Goal: Navigation & Orientation: Find specific page/section

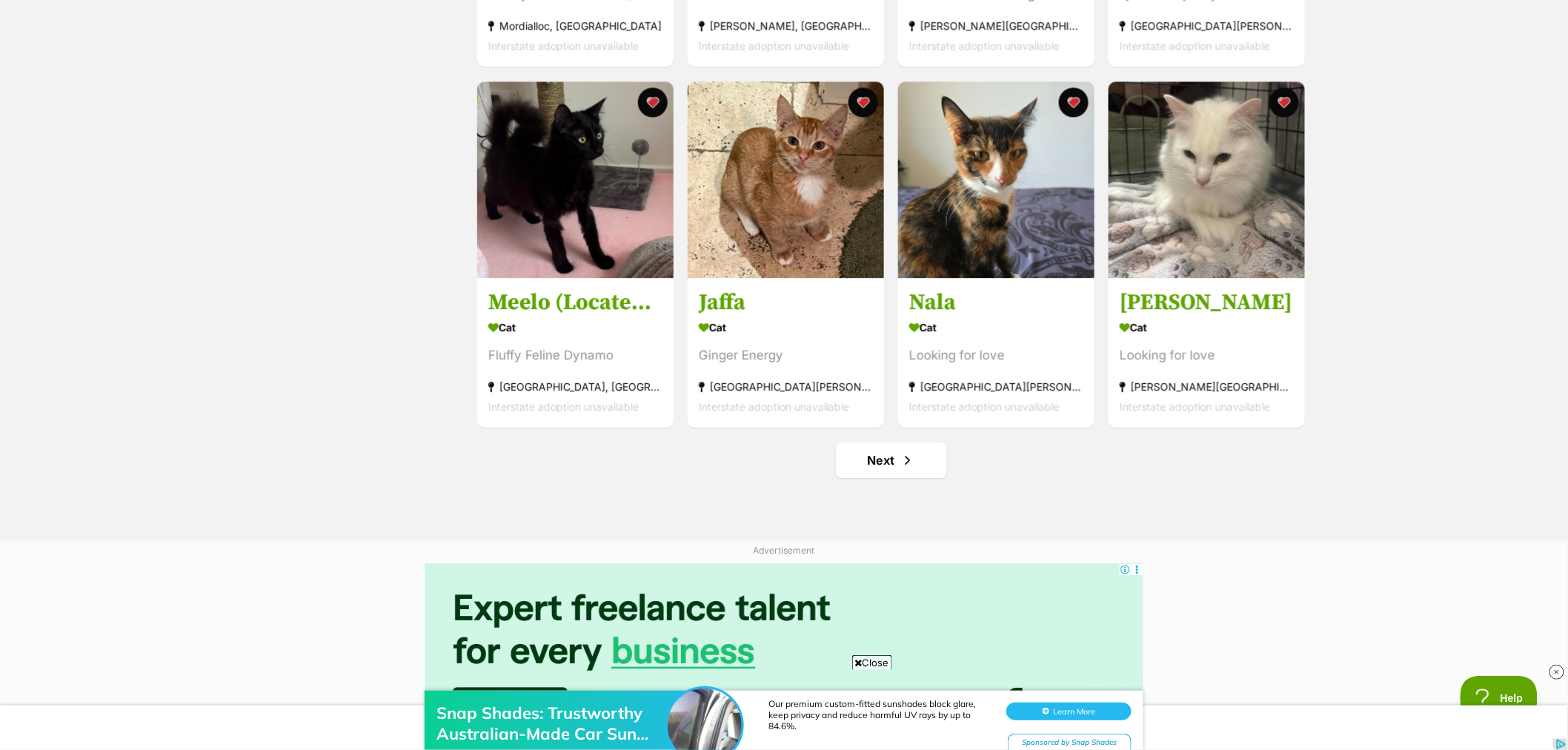
scroll to position [1894, 0]
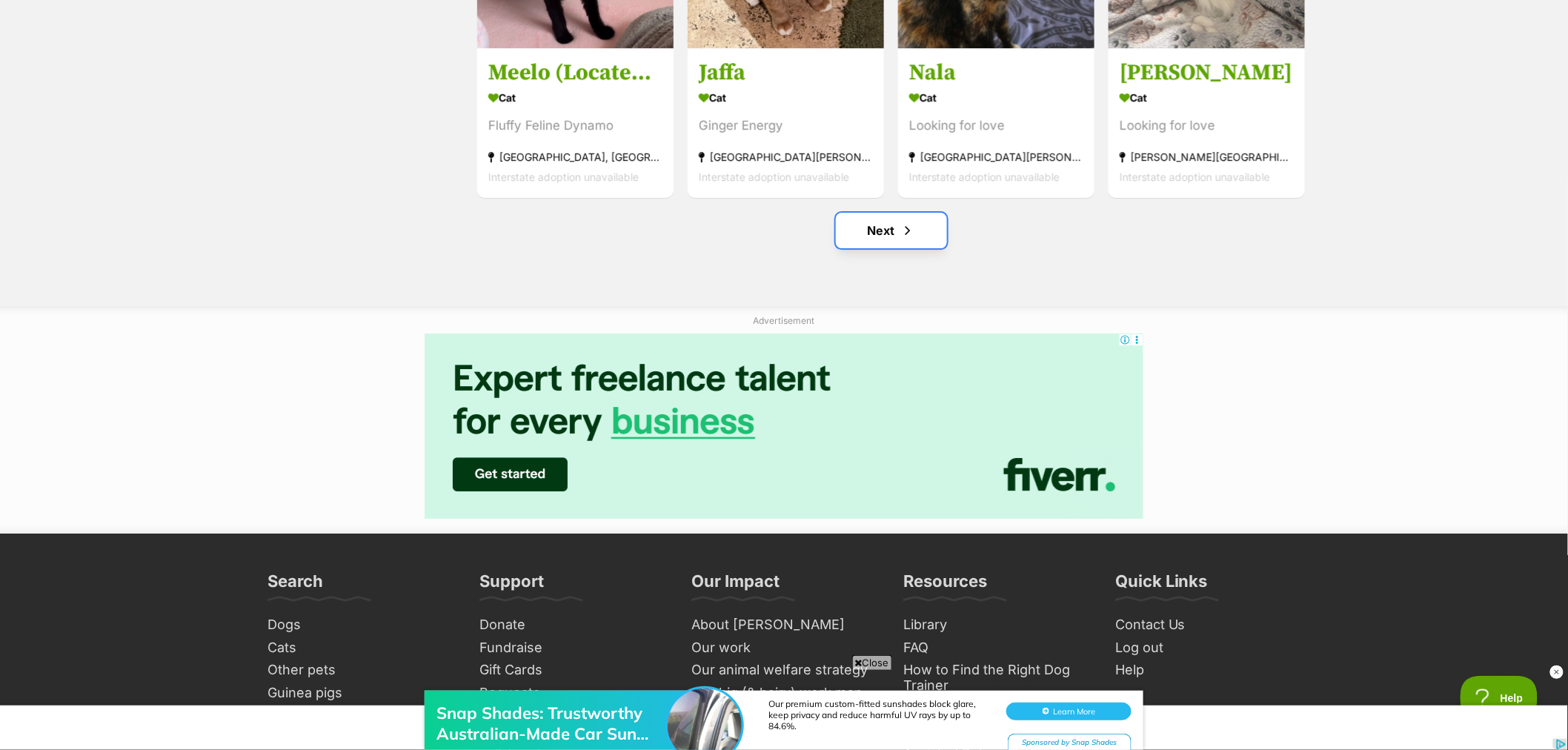
click at [916, 233] on link "Next" at bounding box center [891, 231] width 111 height 35
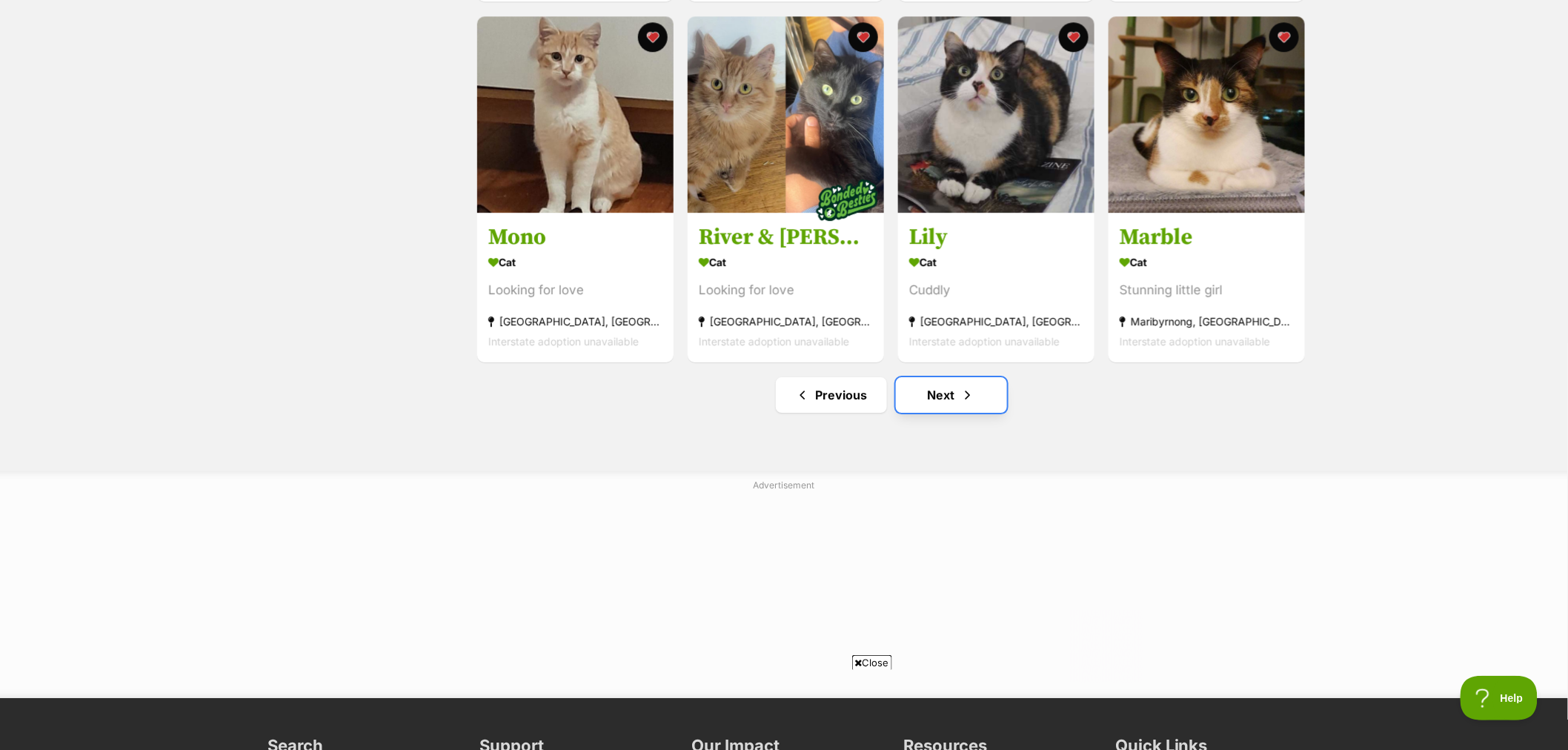
click at [958, 401] on link "Next" at bounding box center [951, 395] width 111 height 35
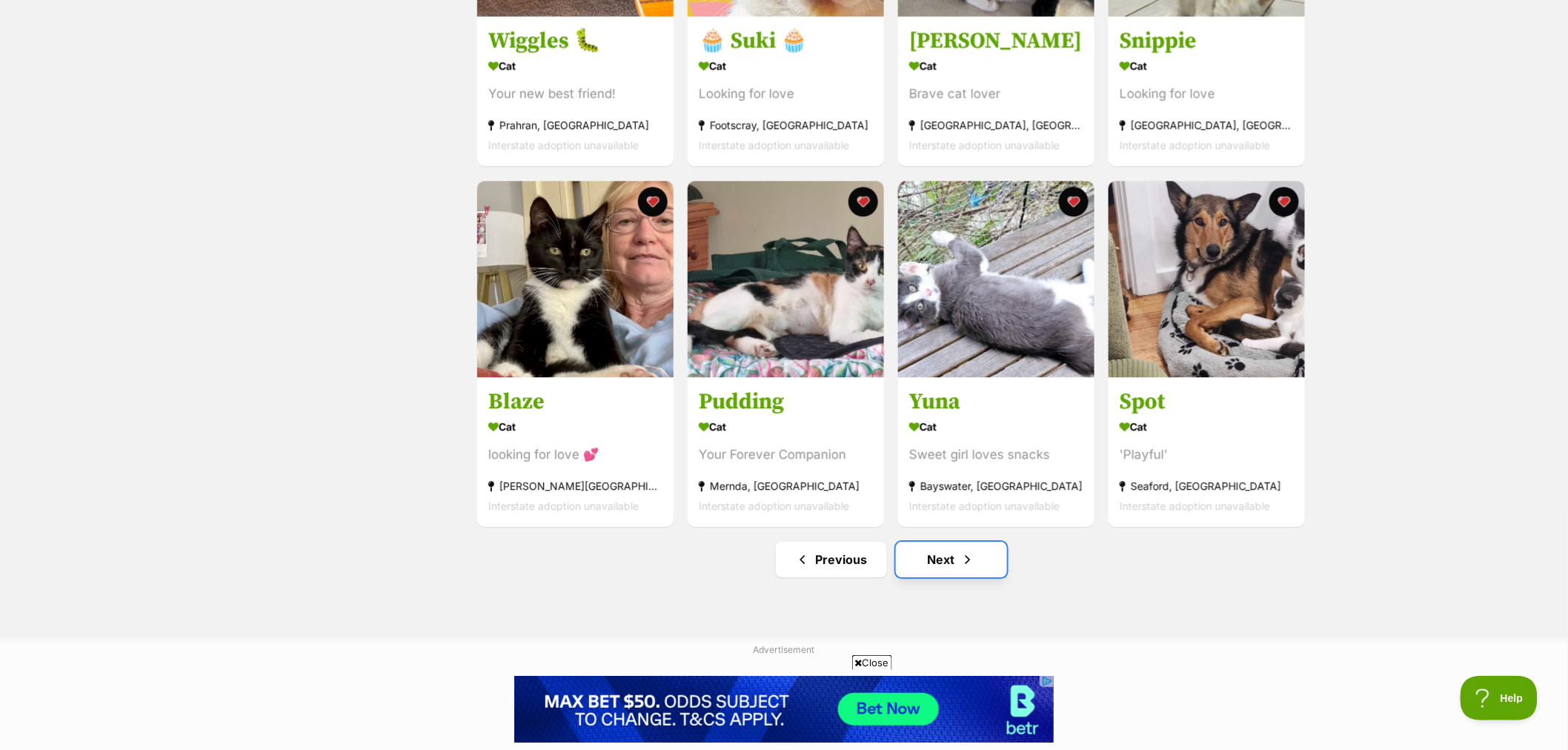
click at [967, 568] on span "Next page" at bounding box center [967, 560] width 15 height 18
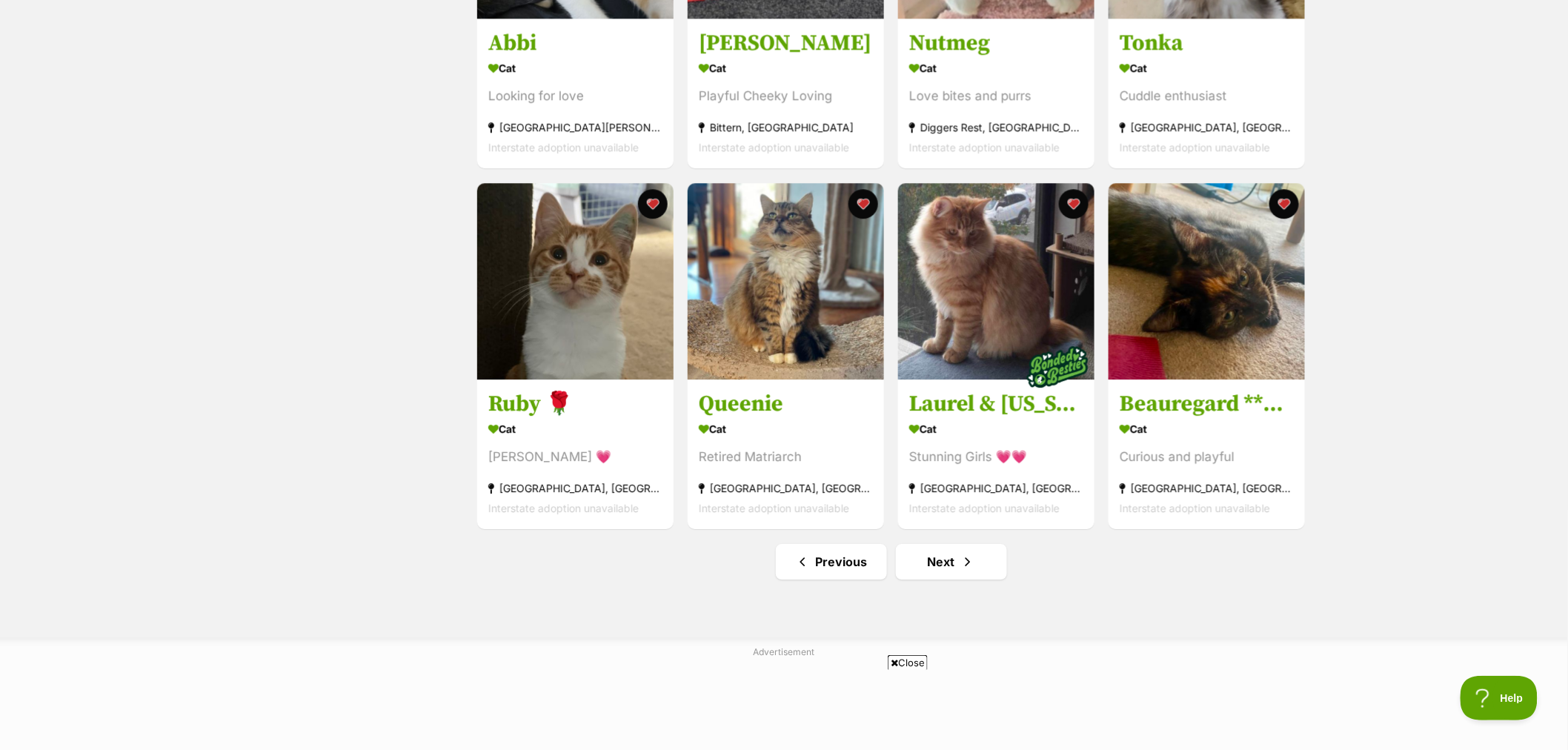
scroll to position [1565, 0]
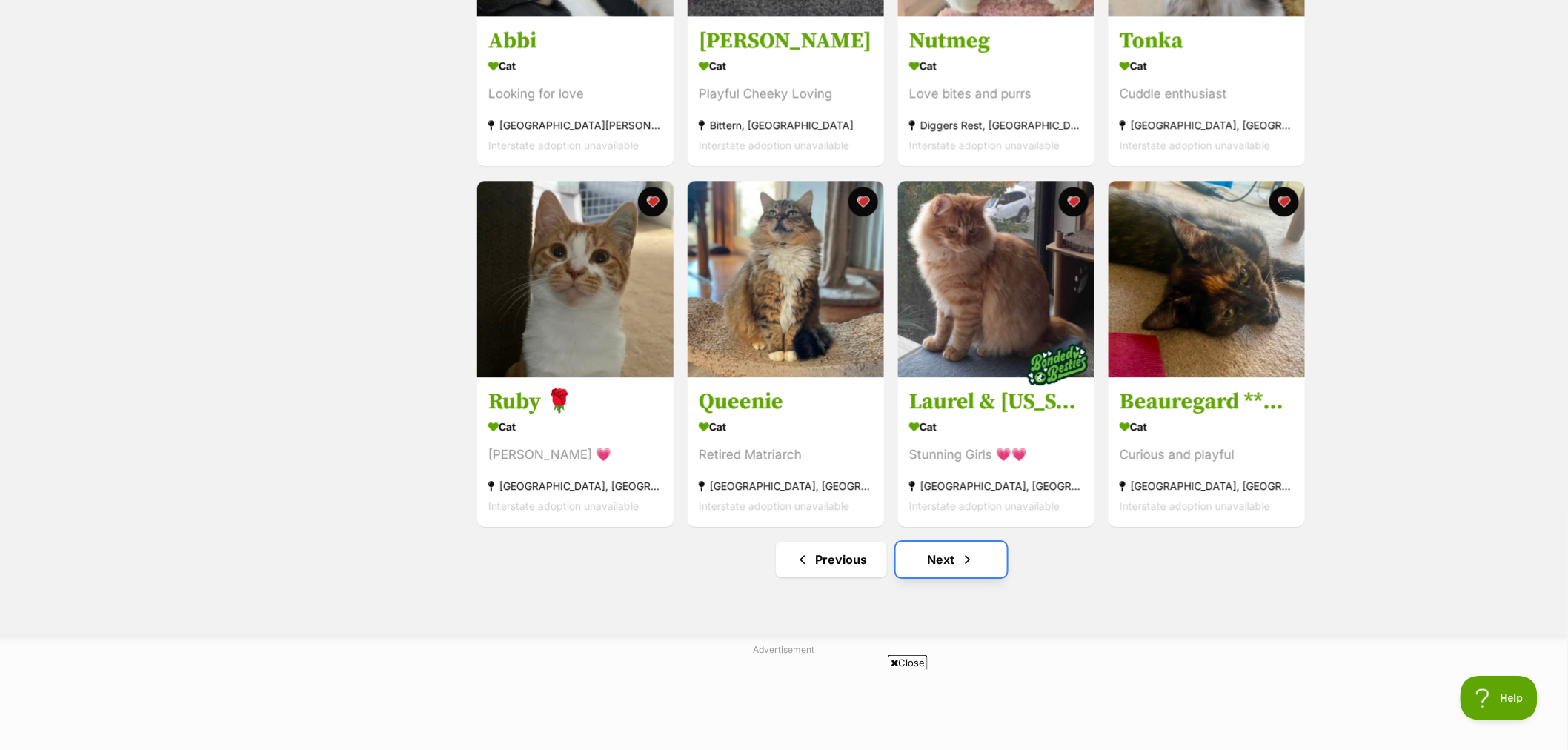
click at [939, 574] on link "Next" at bounding box center [951, 560] width 111 height 35
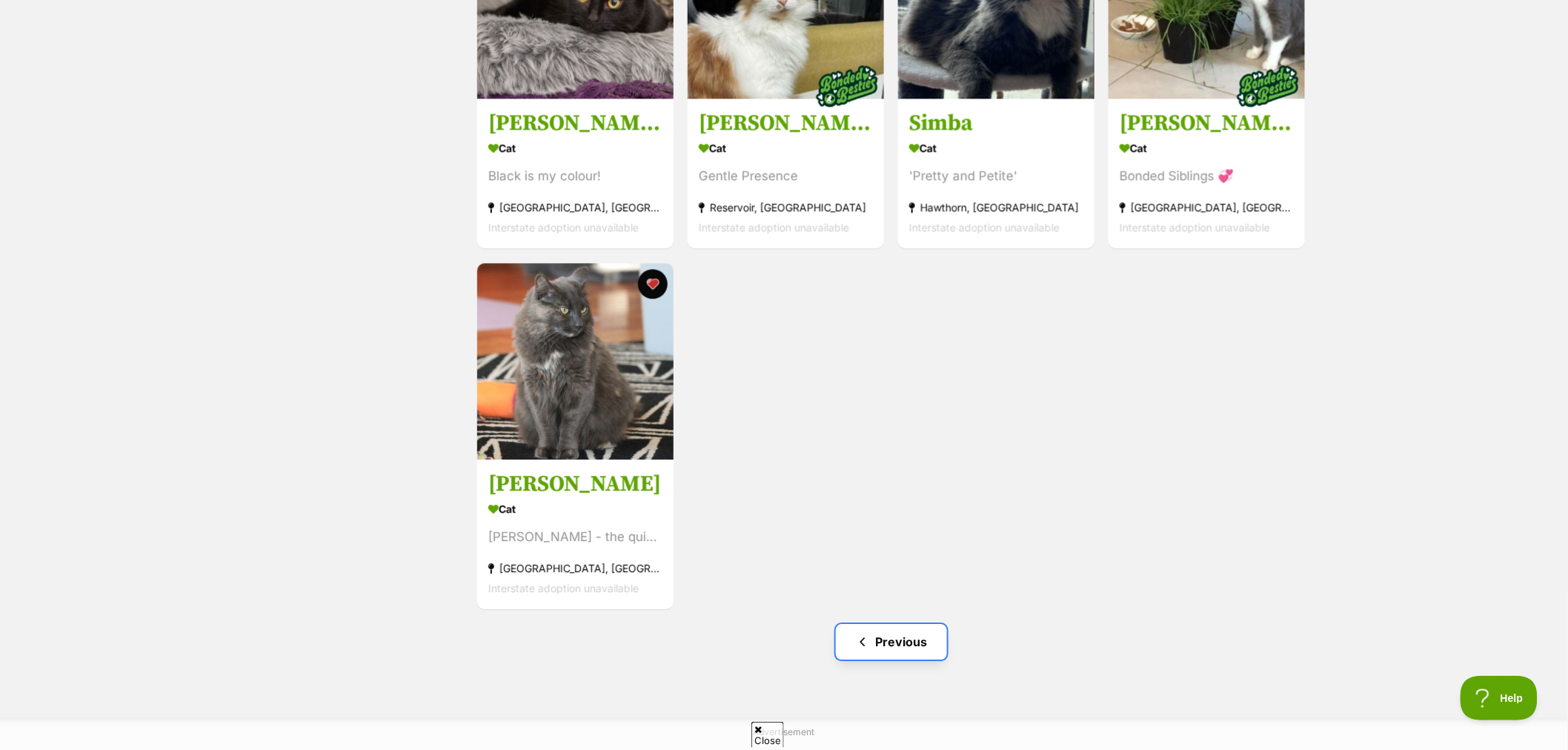
click at [887, 653] on link "Previous" at bounding box center [891, 643] width 111 height 35
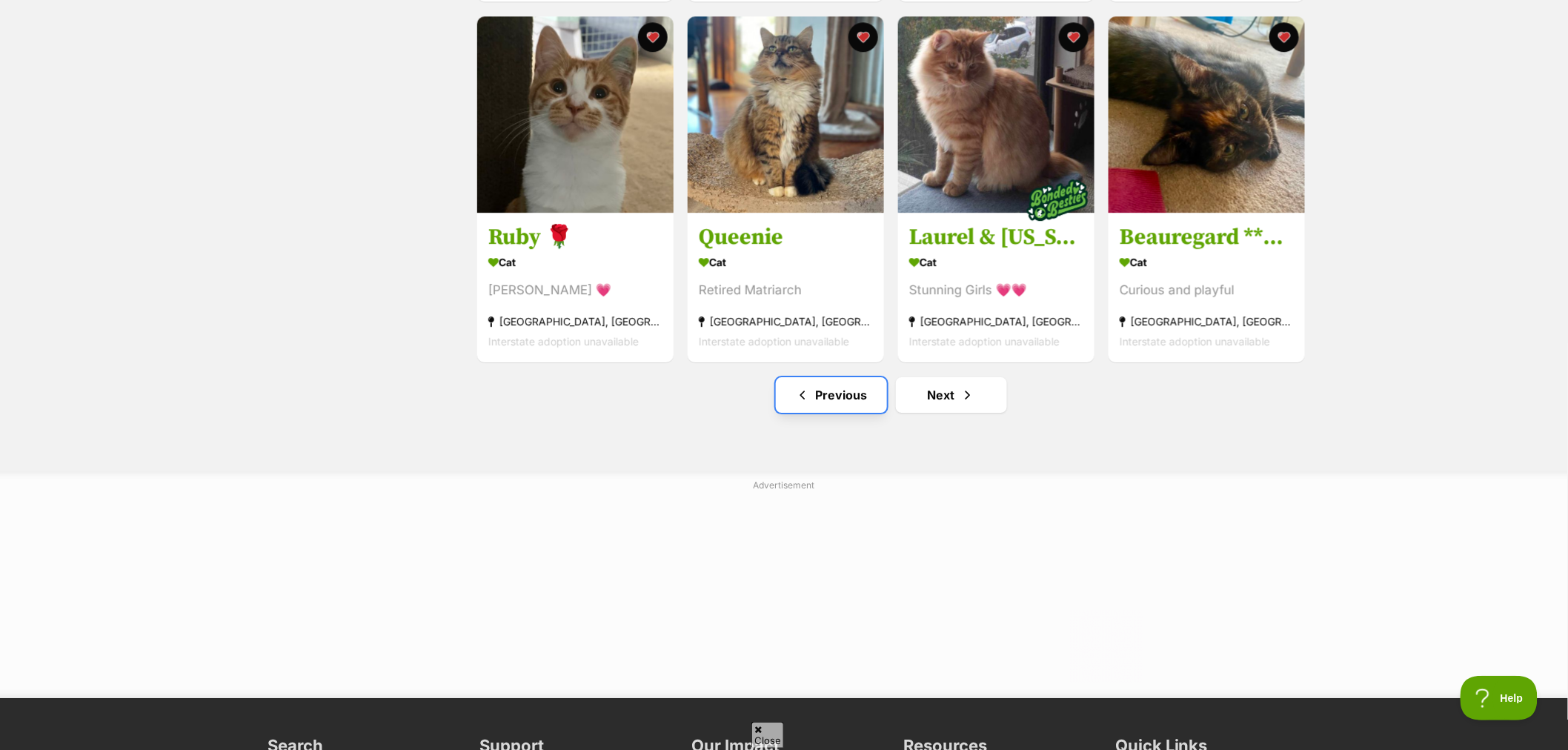
click at [865, 406] on link "Previous" at bounding box center [831, 395] width 111 height 35
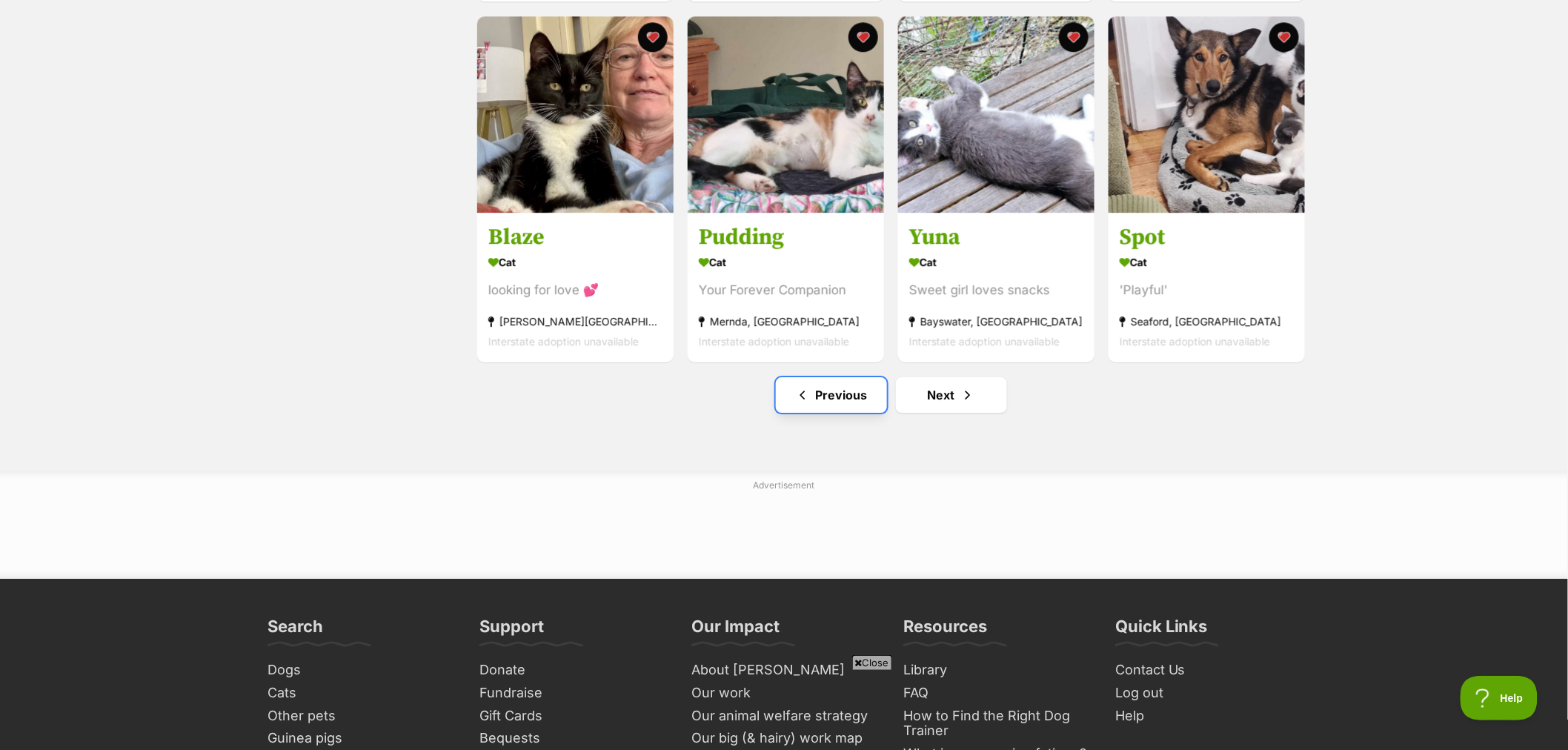
click at [858, 405] on link "Previous" at bounding box center [831, 395] width 111 height 35
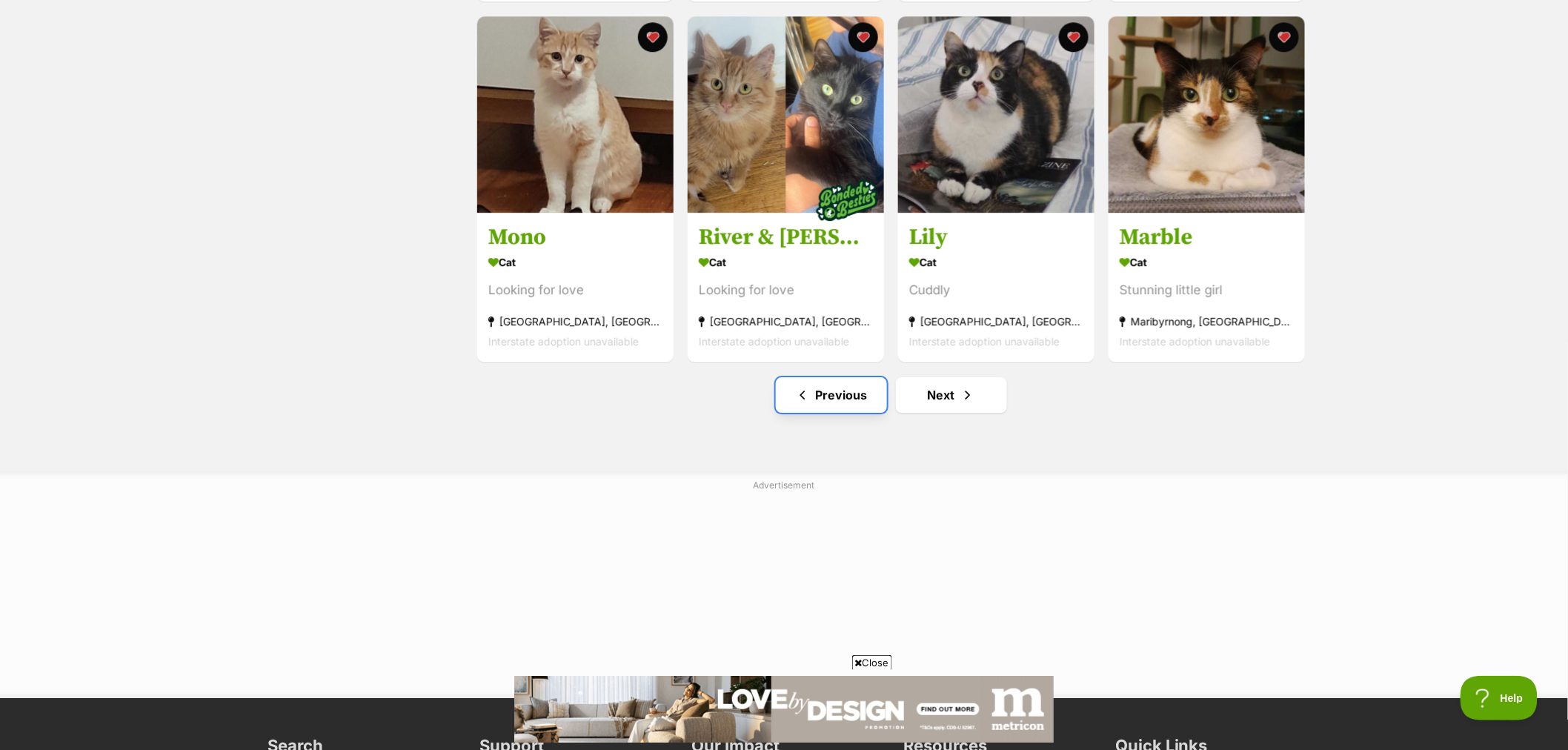
click at [846, 400] on link "Previous" at bounding box center [831, 395] width 111 height 35
